Goal: Information Seeking & Learning: Learn about a topic

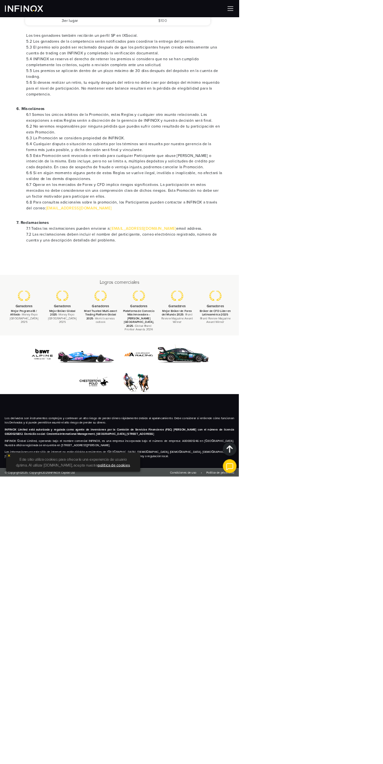
scroll to position [937, 0]
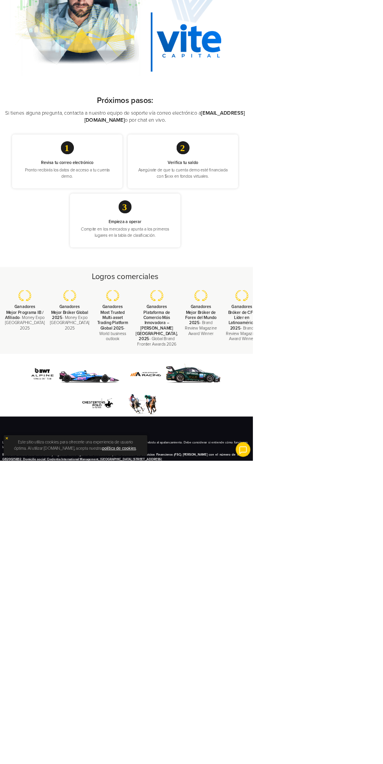
scroll to position [184, 0]
